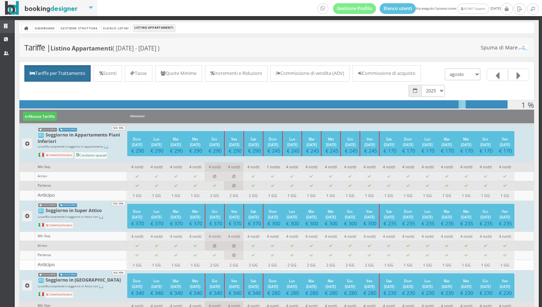
click at [9, 25] on icon at bounding box center [7, 26] width 6 height 5
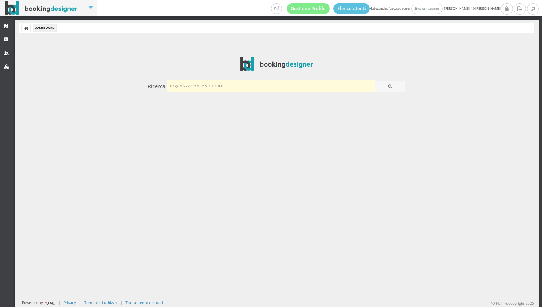
click at [193, 88] on input "text" at bounding box center [271, 86] width 208 height 12
type input "leuca relais"
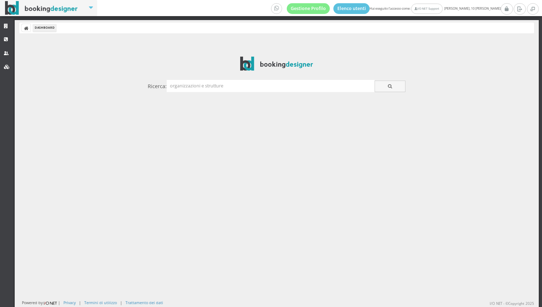
click at [203, 94] on div "Ricerca:" at bounding box center [277, 85] width 262 height 20
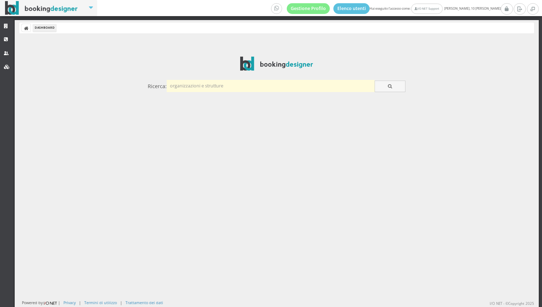
click at [204, 85] on input "text" at bounding box center [271, 86] width 208 height 12
type input "rivamare"
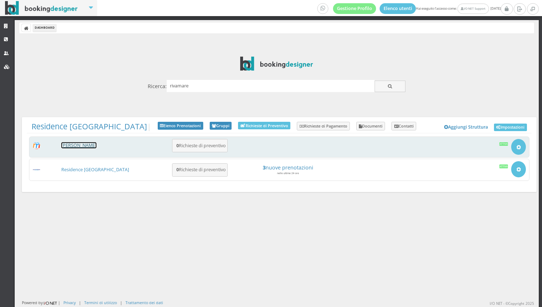
click at [92, 144] on link "[PERSON_NAME]" at bounding box center [78, 145] width 35 height 6
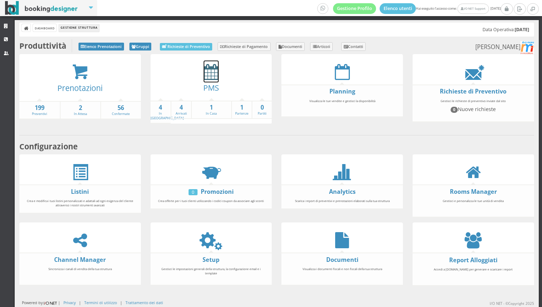
click at [214, 72] on icon at bounding box center [211, 72] width 15 height 16
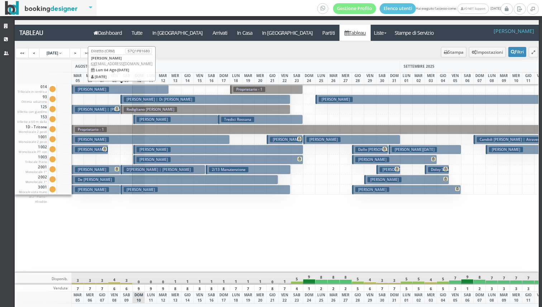
click at [125, 89] on button "Felicioni Alessandro € 1687.45 9 notti 4 Adulti" at bounding box center [120, 90] width 97 height 10
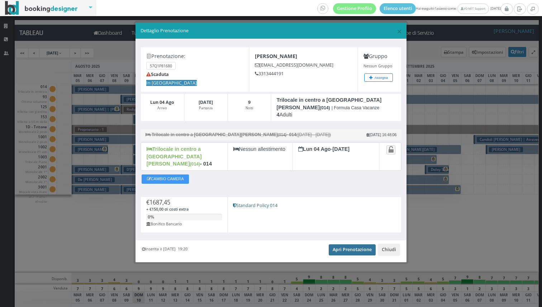
click at [338, 245] on link "Apri Prenotazione" at bounding box center [352, 250] width 47 height 11
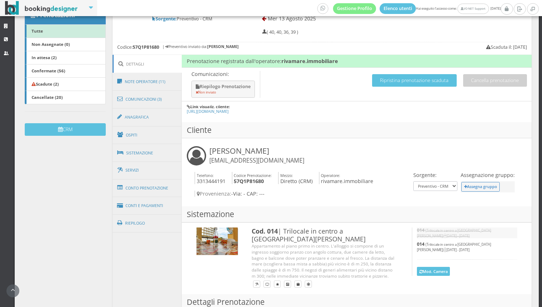
scroll to position [152, 0]
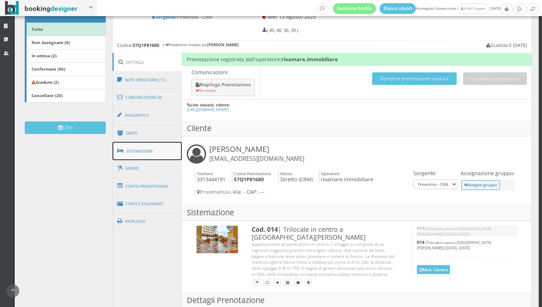
click at [151, 142] on link "Sistemazione" at bounding box center [148, 151] width 70 height 19
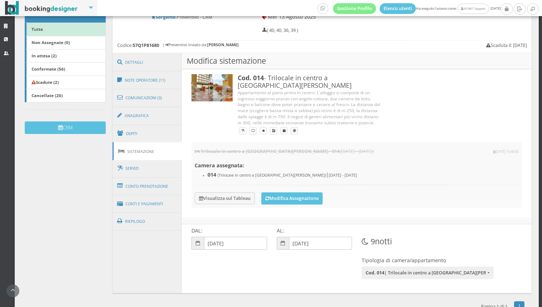
scroll to position [162, 0]
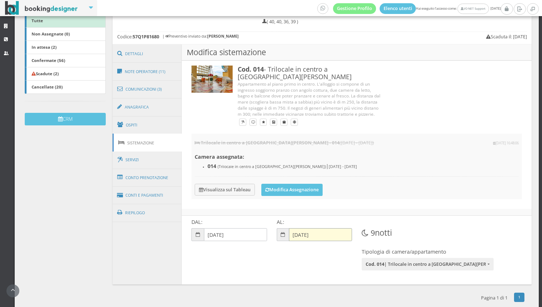
click at [321, 228] on input "13-08-2025" at bounding box center [320, 234] width 63 height 13
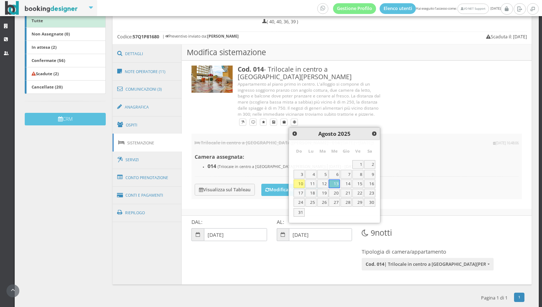
click at [407, 52] on h3 "Modifica sistemazione" at bounding box center [357, 52] width 350 height 16
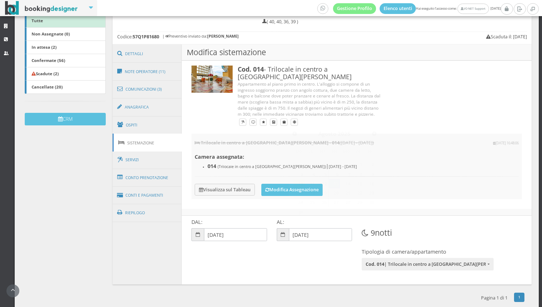
scroll to position [0, 0]
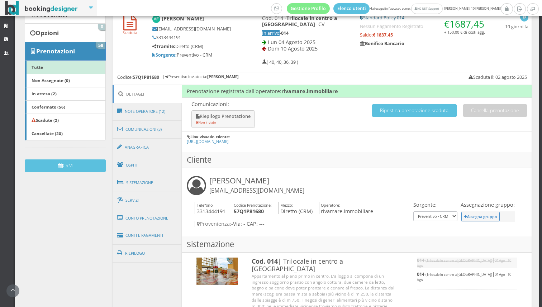
scroll to position [113, 0]
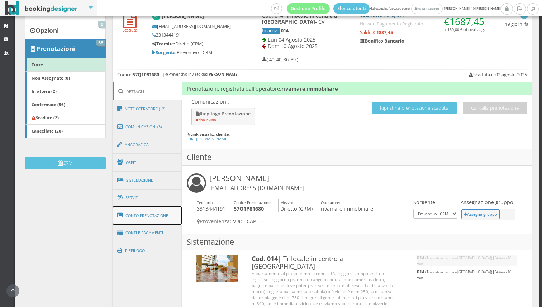
click at [156, 214] on link "Conto Prenotazione" at bounding box center [148, 215] width 70 height 19
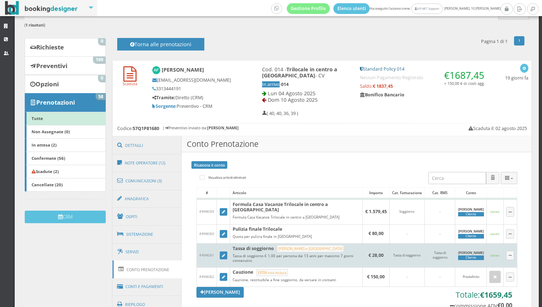
scroll to position [0, 0]
